Goal: Information Seeking & Learning: Learn about a topic

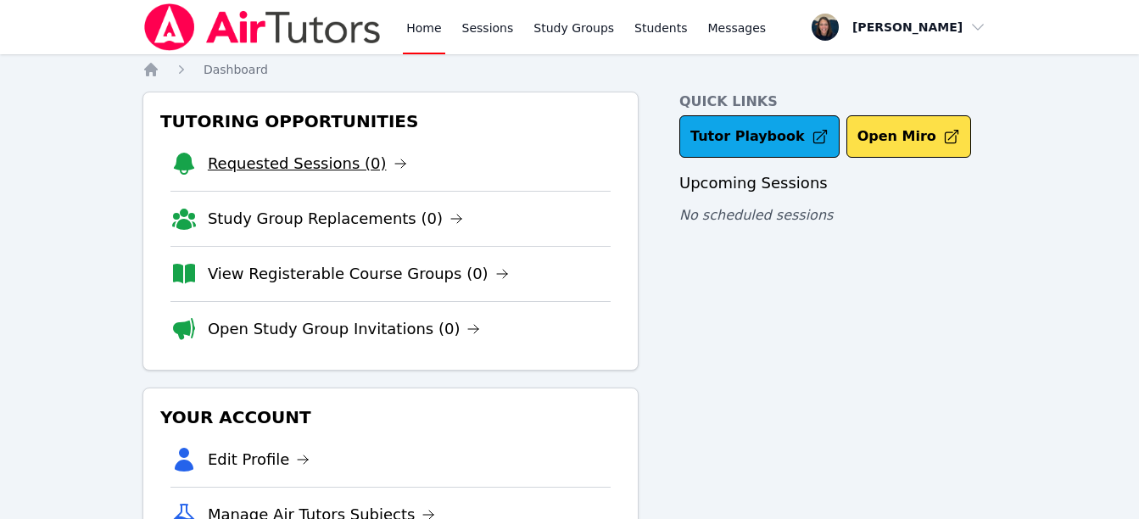
click at [322, 172] on link "Requested Sessions (0)" at bounding box center [307, 164] width 199 height 24
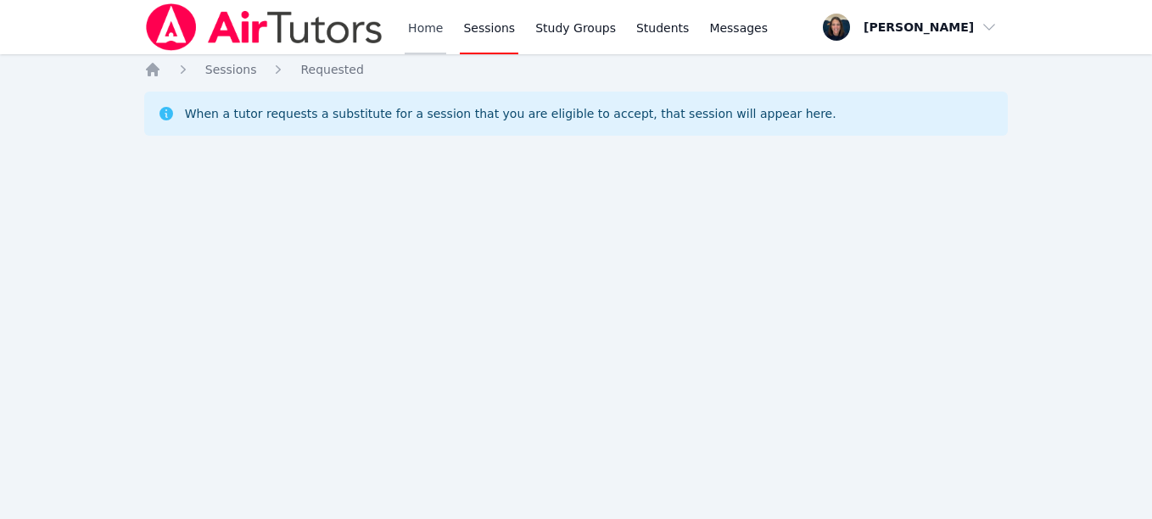
click at [412, 13] on link "Home" at bounding box center [425, 27] width 42 height 54
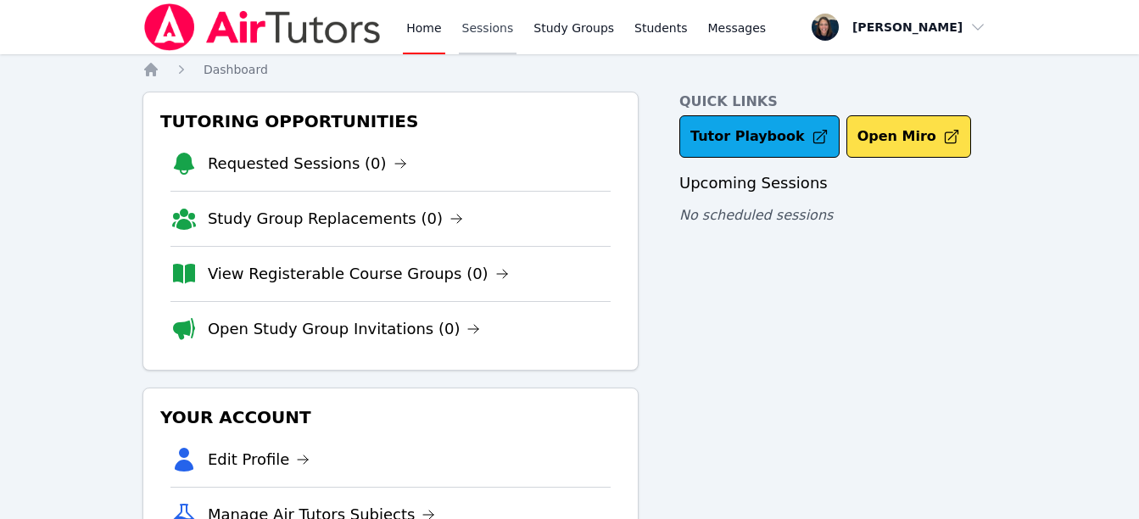
click at [507, 25] on link "Sessions" at bounding box center [488, 27] width 59 height 54
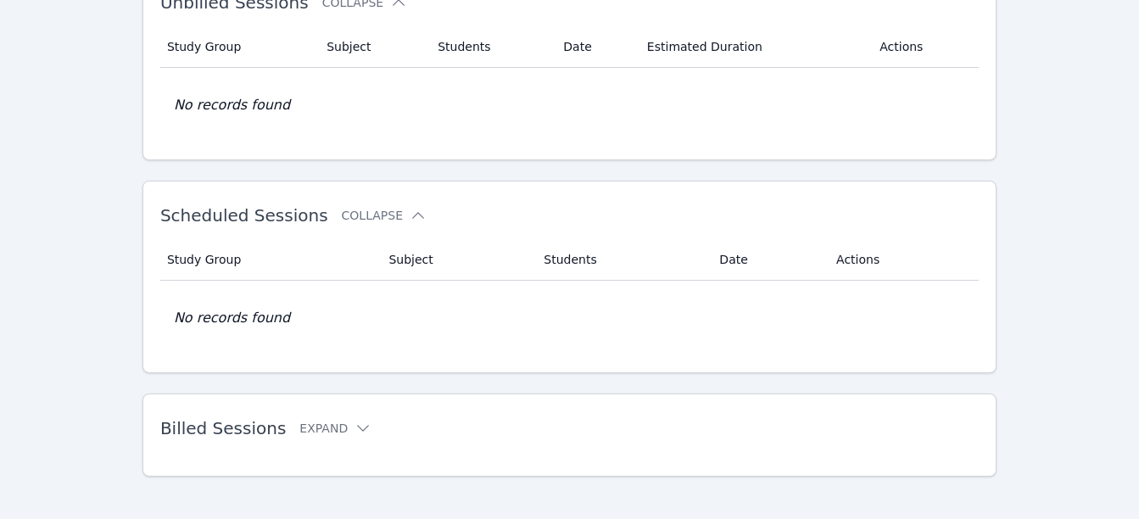
scroll to position [349, 0]
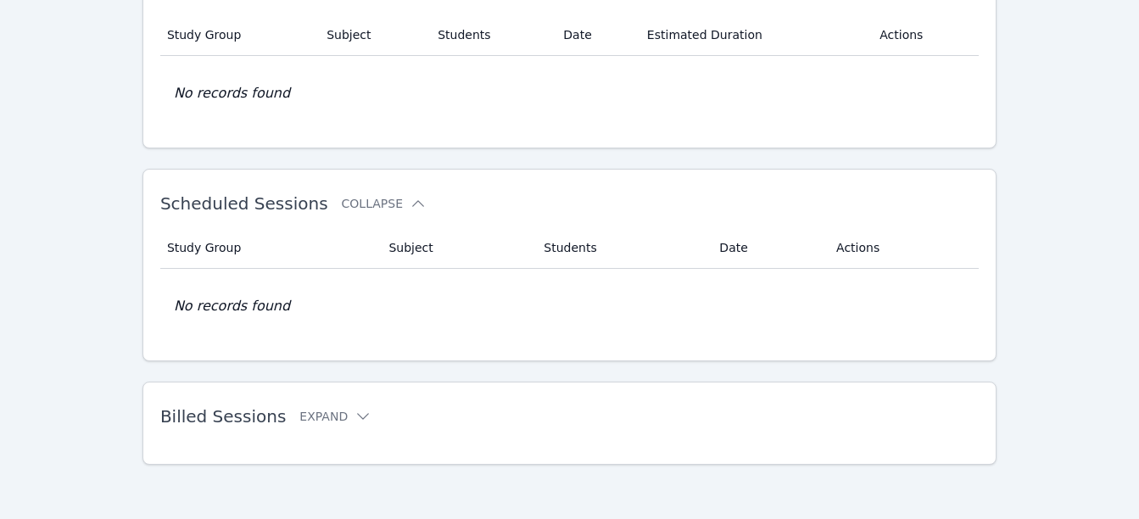
click at [344, 405] on div "Billed Sessions Expand" at bounding box center [542, 416] width 764 height 47
click at [354, 411] on icon at bounding box center [362, 416] width 17 height 17
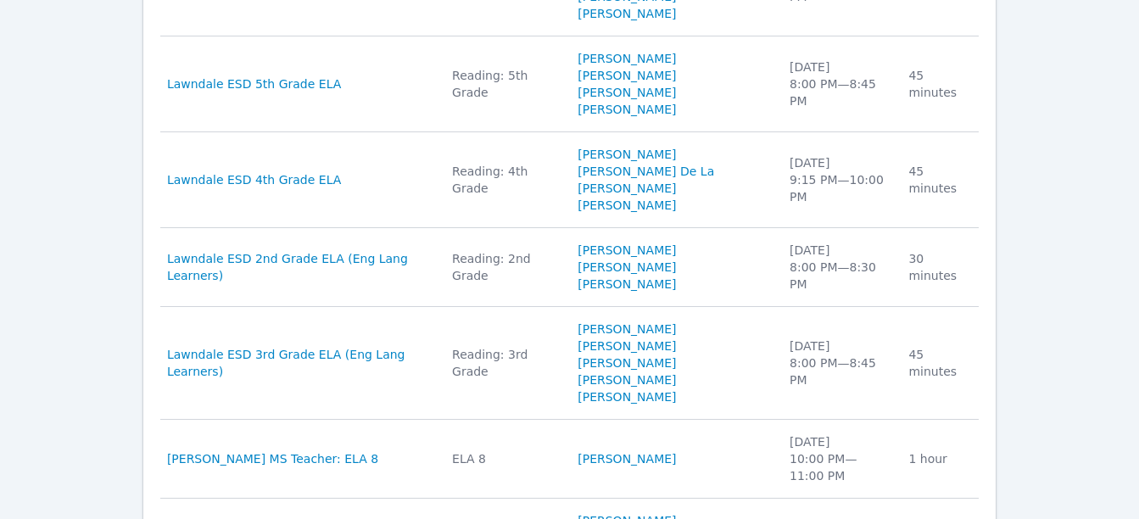
scroll to position [1305, 0]
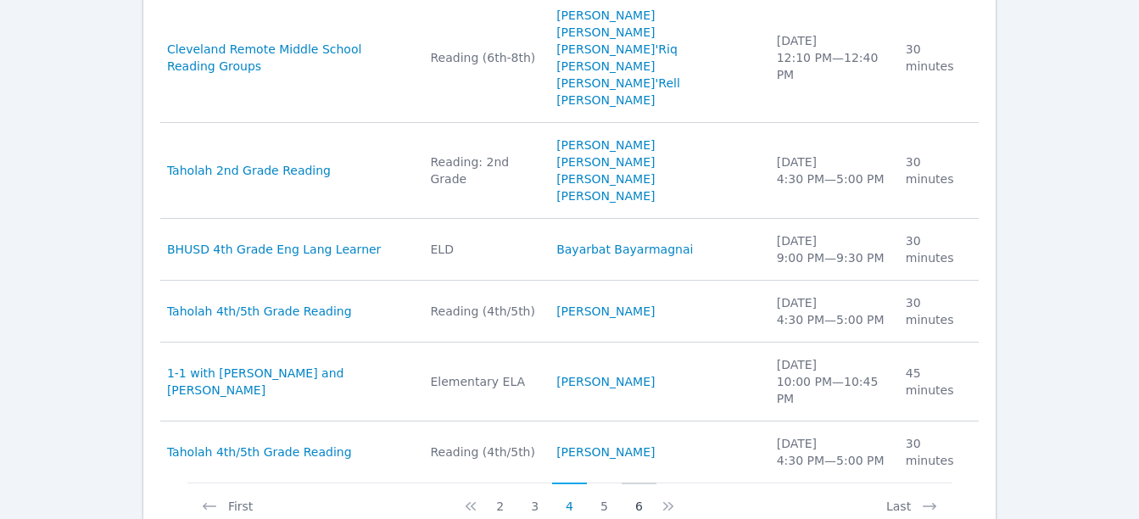
click at [636, 482] on button "6" at bounding box center [639, 498] width 35 height 32
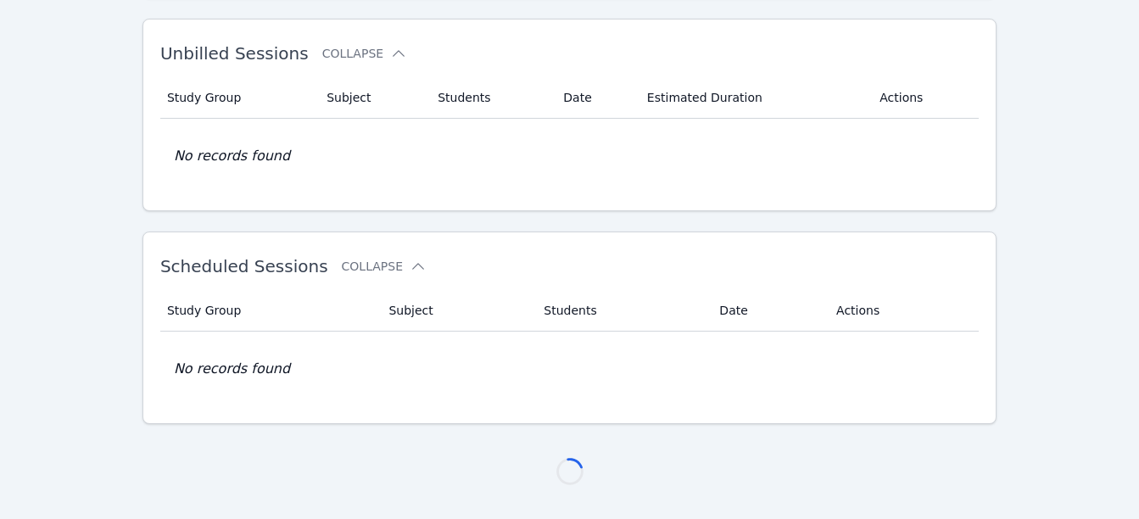
scroll to position [1068, 0]
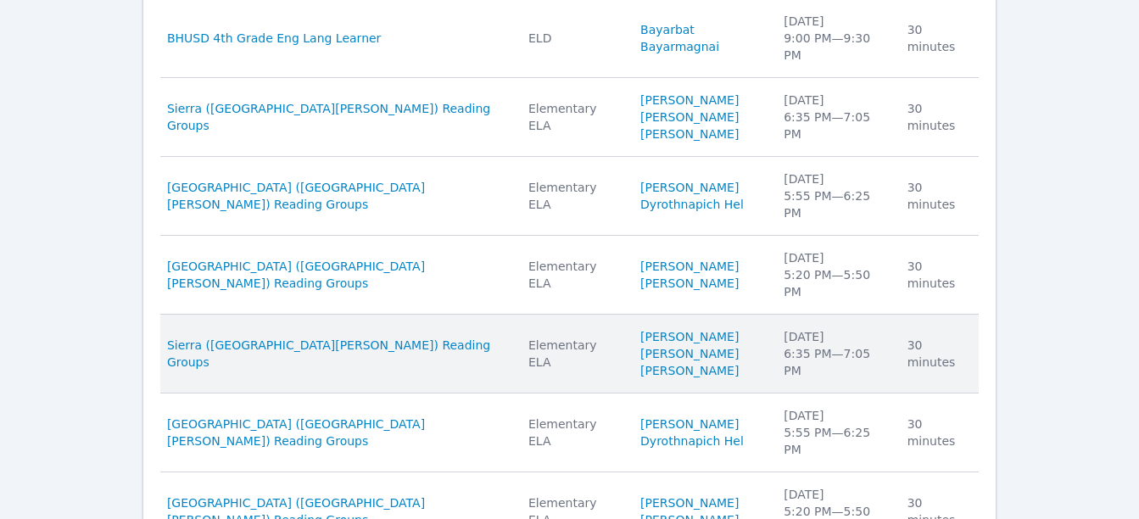
click at [528, 337] on div "Elementary ELA" at bounding box center [574, 354] width 92 height 34
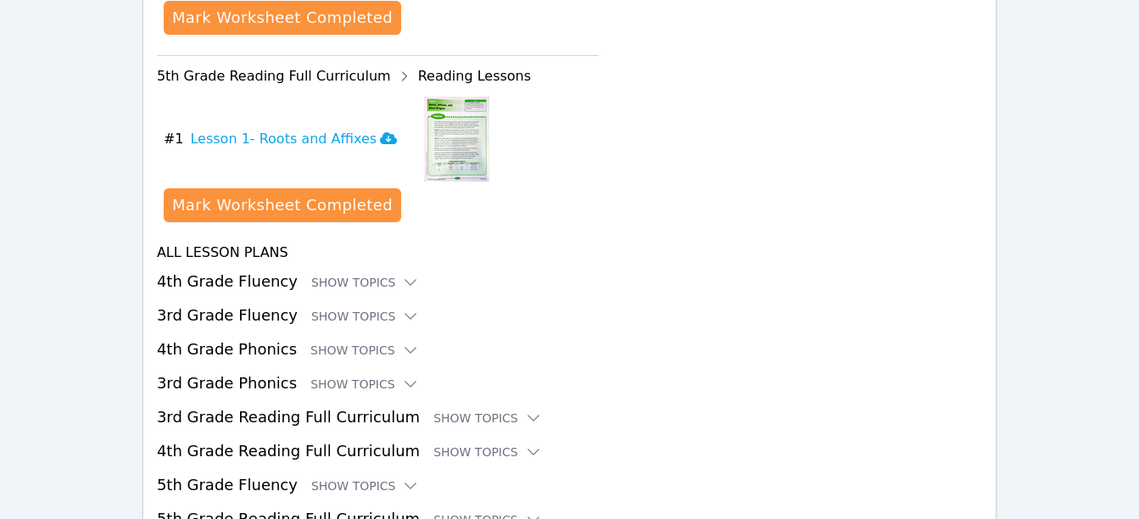
scroll to position [3031, 0]
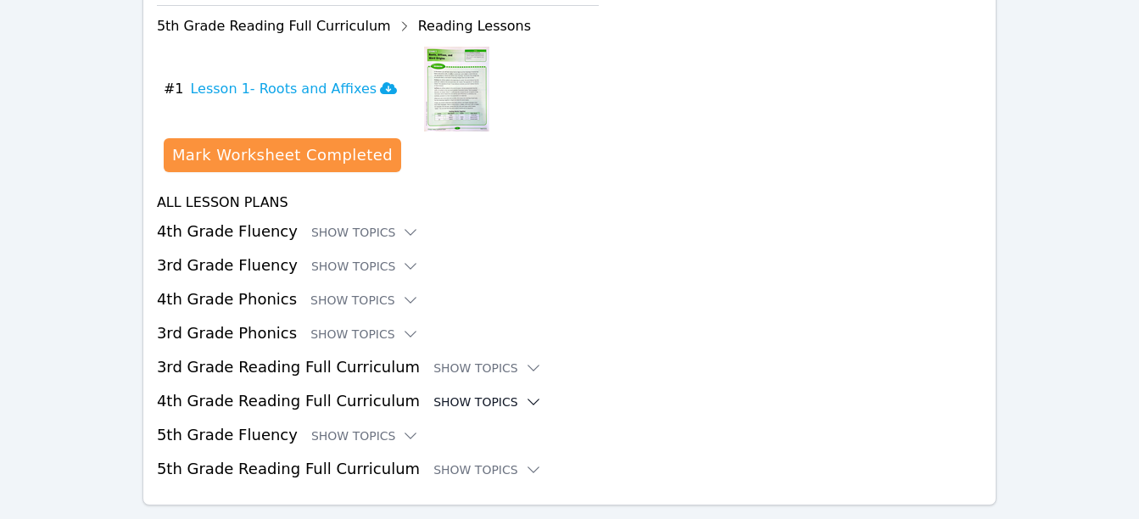
click at [461, 393] on div "Show Topics" at bounding box center [487, 401] width 109 height 17
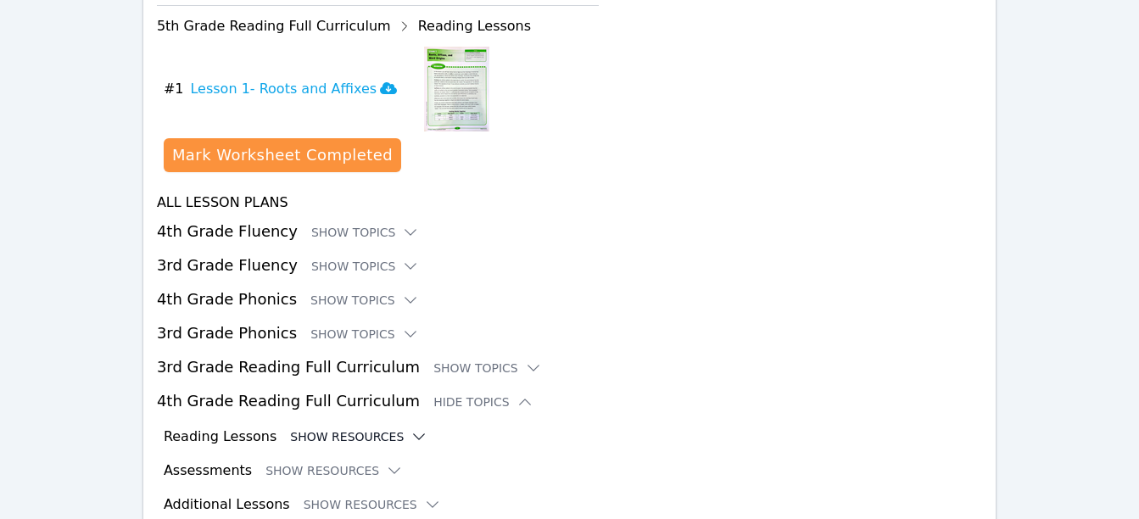
click at [410, 428] on icon at bounding box center [418, 436] width 17 height 17
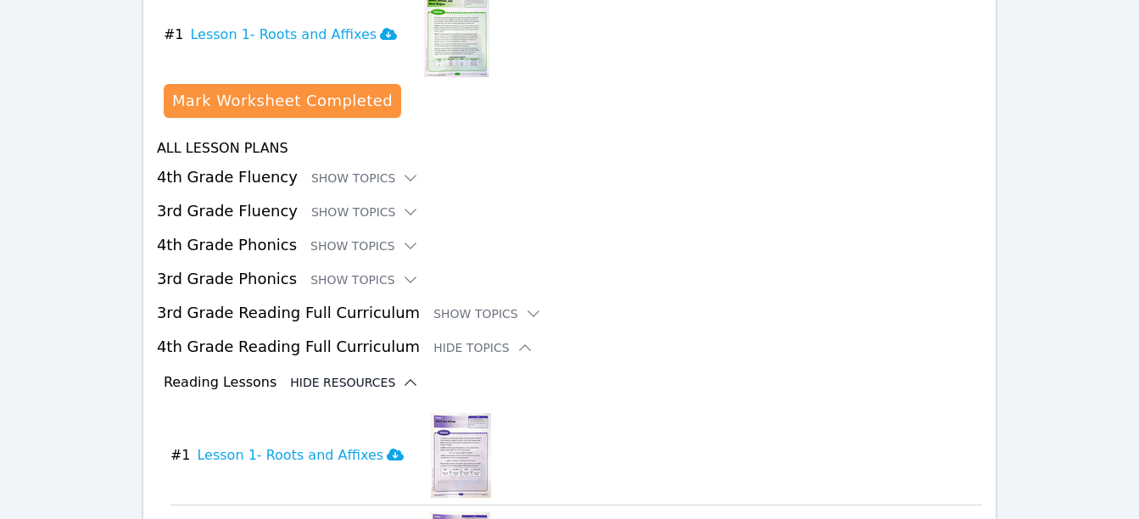
scroll to position [3076, 0]
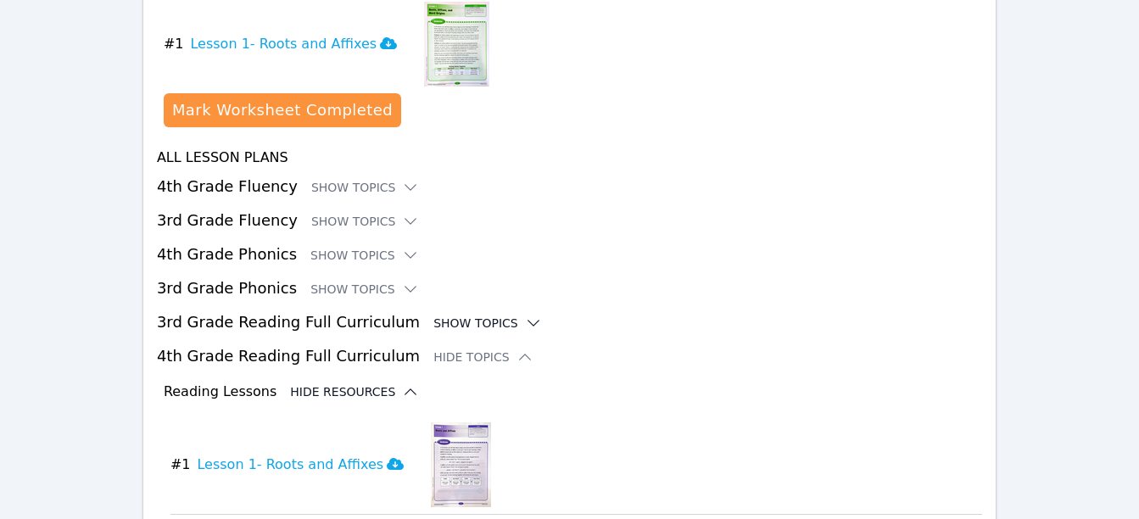
click at [525, 315] on icon at bounding box center [533, 323] width 17 height 17
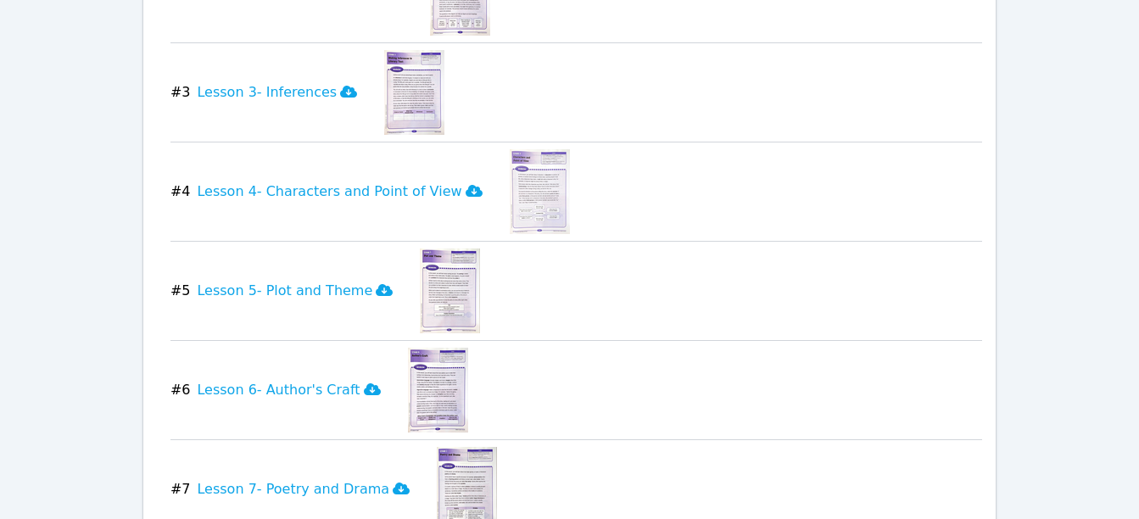
scroll to position [3755, 0]
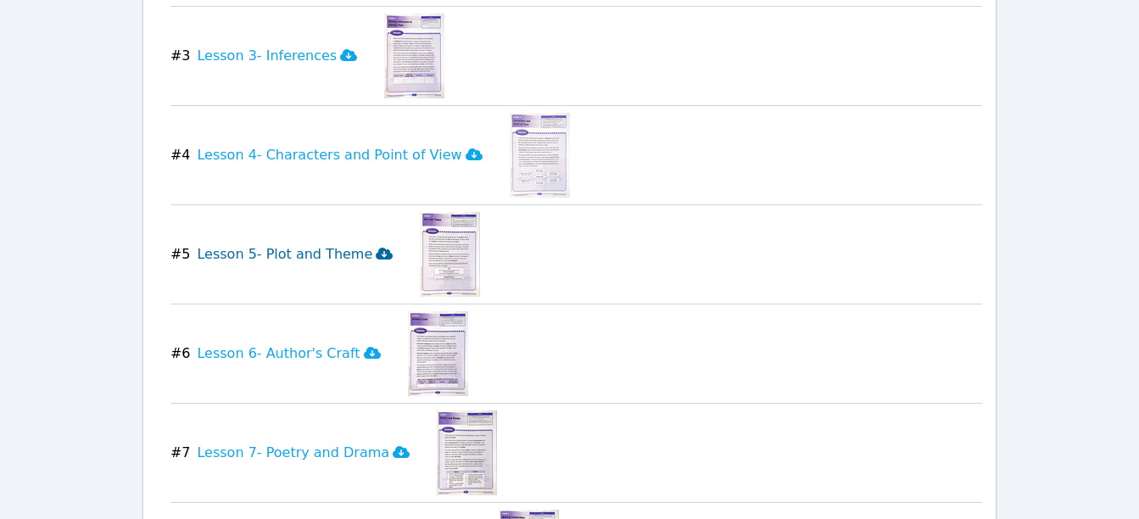
click at [355, 224] on button "# 5 Lesson 5- Plot and Theme" at bounding box center [288, 254] width 236 height 85
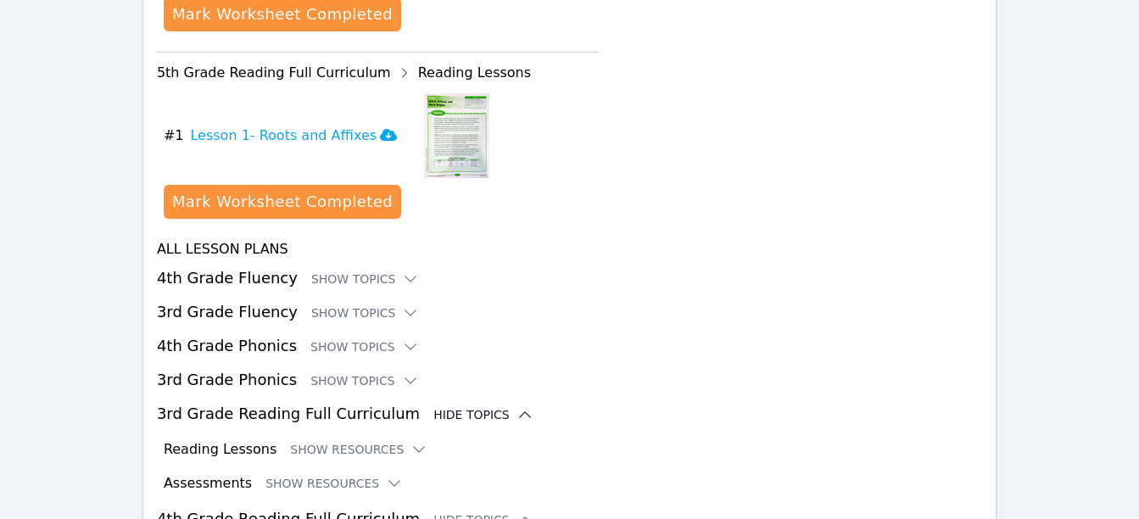
scroll to position [2967, 0]
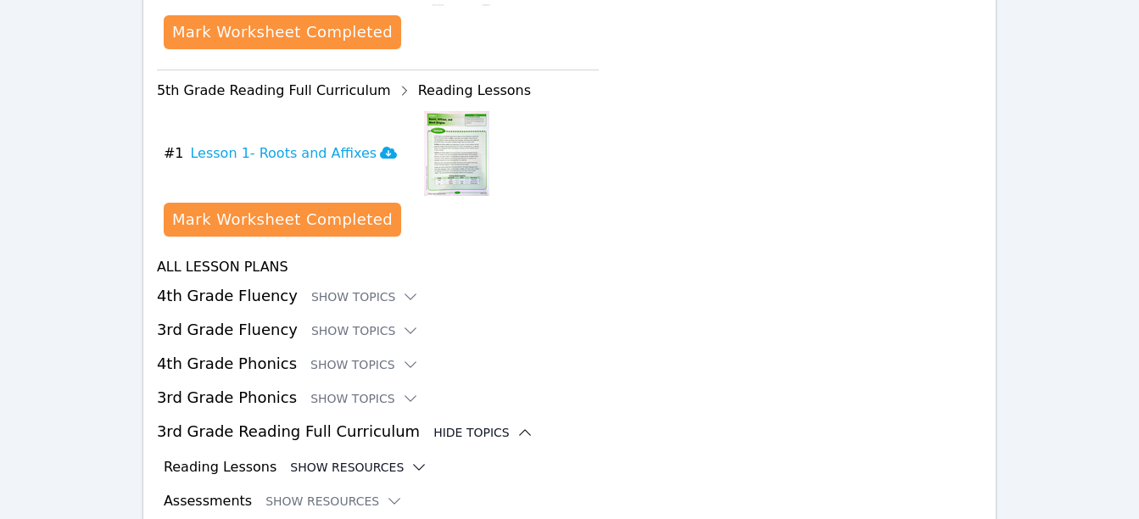
click at [323, 459] on button "Show Resources" at bounding box center [358, 467] width 137 height 17
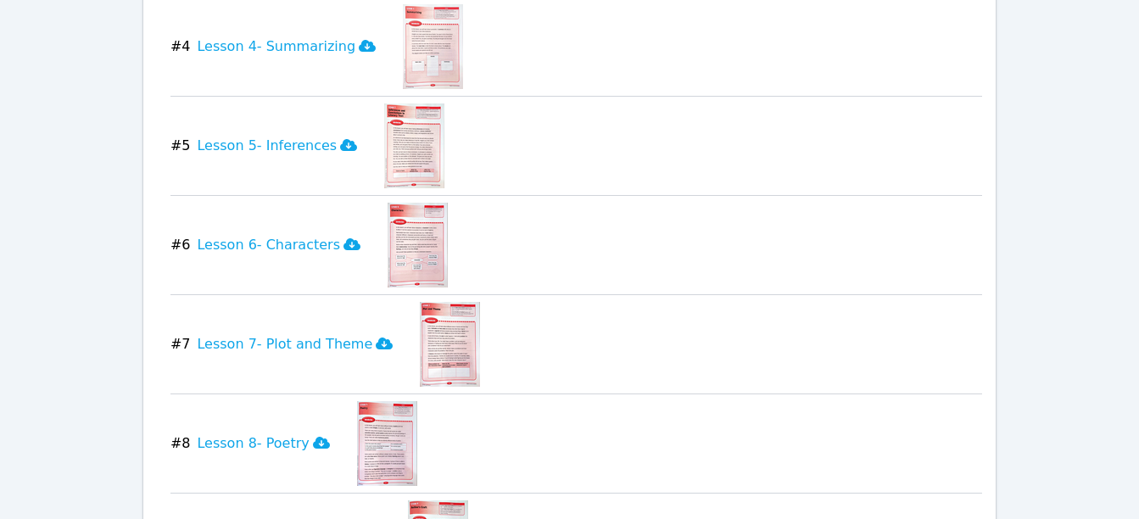
scroll to position [3850, 0]
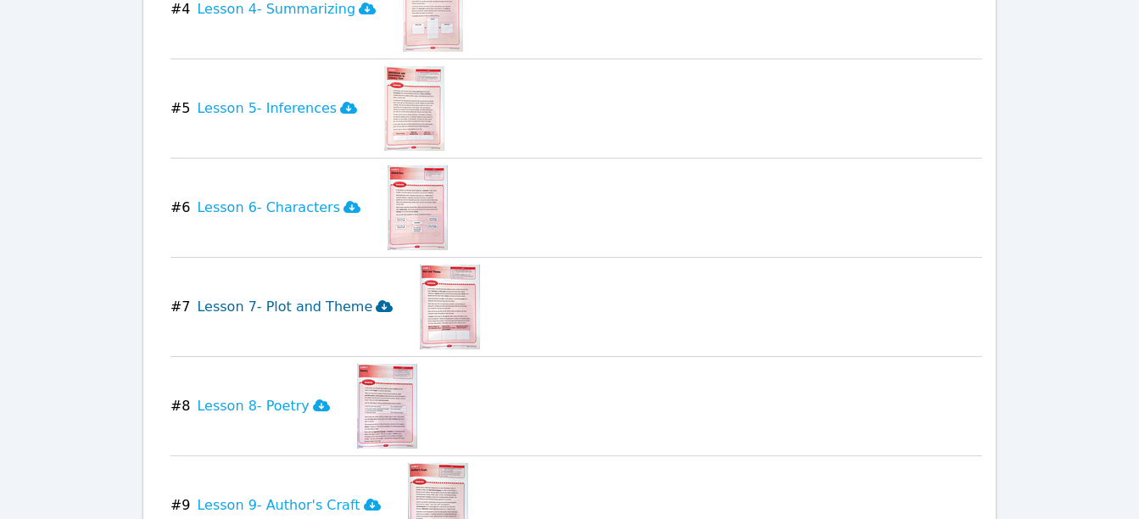
click at [376, 300] on icon at bounding box center [384, 306] width 17 height 12
